Goal: Check status: Check status

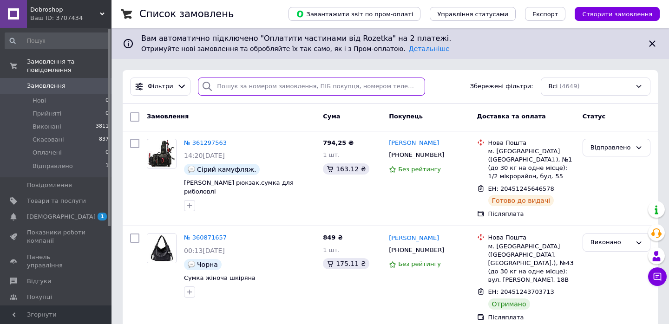
click at [229, 90] on input "search" at bounding box center [311, 87] width 227 height 18
paste input "360781182"
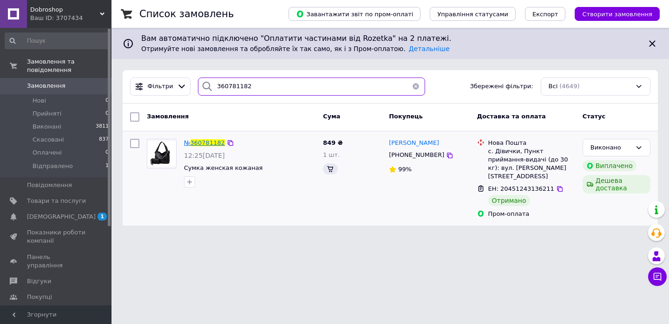
type input "360781182"
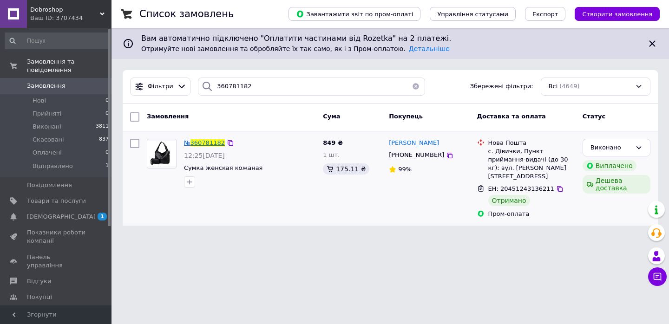
click at [202, 139] on span "360781182" at bounding box center [208, 142] width 34 height 7
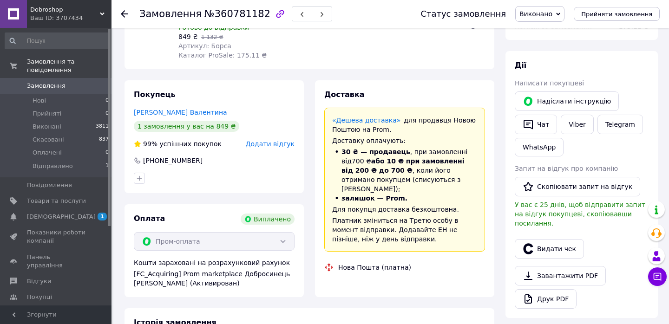
scroll to position [120, 0]
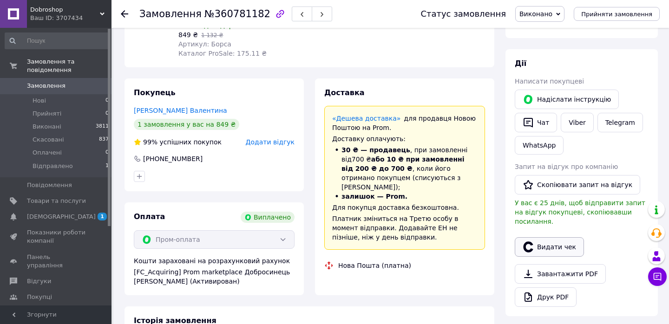
click at [528, 242] on icon "button" at bounding box center [528, 247] width 11 height 11
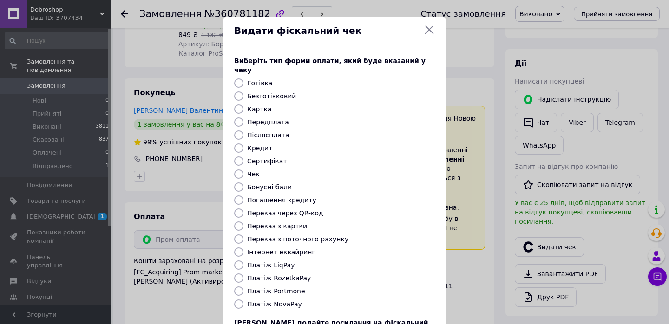
click at [277, 274] on div "Платіж RozetkaPay" at bounding box center [340, 278] width 191 height 9
click at [277, 275] on label "Платіж RozetkaPay" at bounding box center [279, 278] width 64 height 7
click at [244, 274] on input "Платіж RozetkaPay" at bounding box center [238, 278] width 9 height 9
radio input "true"
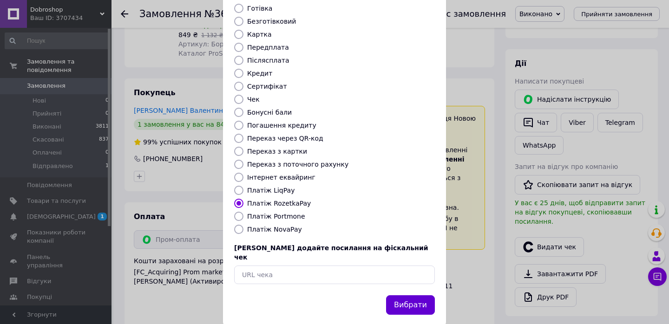
click at [426, 296] on button "Вибрати" at bounding box center [410, 306] width 49 height 20
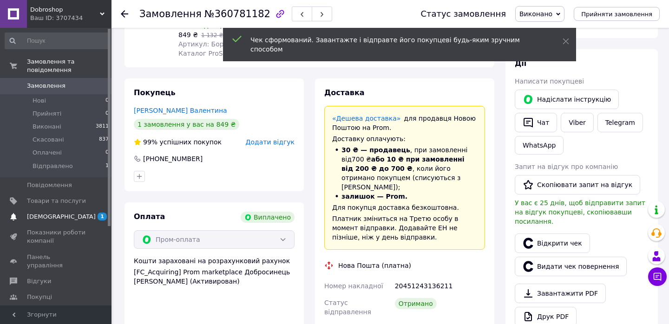
click at [58, 217] on span "[DEMOGRAPHIC_DATA]" at bounding box center [61, 217] width 69 height 8
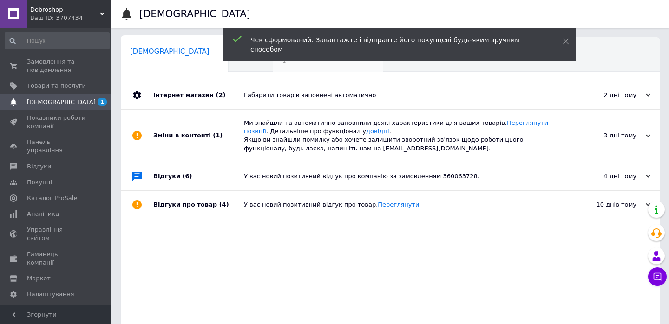
click at [283, 62] on span "1" at bounding box center [324, 61] width 82 height 7
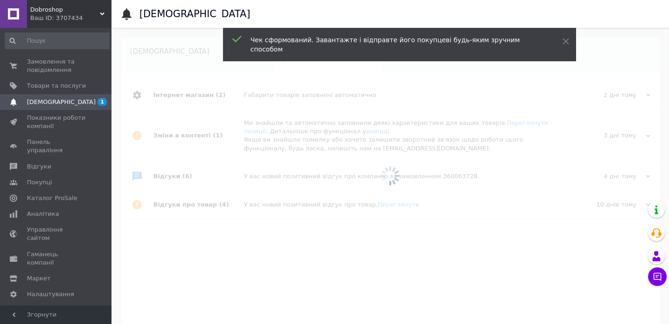
click at [211, 96] on div at bounding box center [391, 176] width 558 height 296
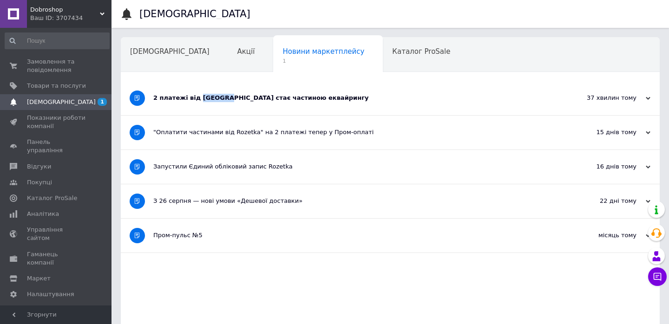
click at [211, 96] on div "2 платежі від [GEOGRAPHIC_DATA] стає частиною еквайрингу" at bounding box center [355, 98] width 404 height 8
